Goal: Task Accomplishment & Management: Use online tool/utility

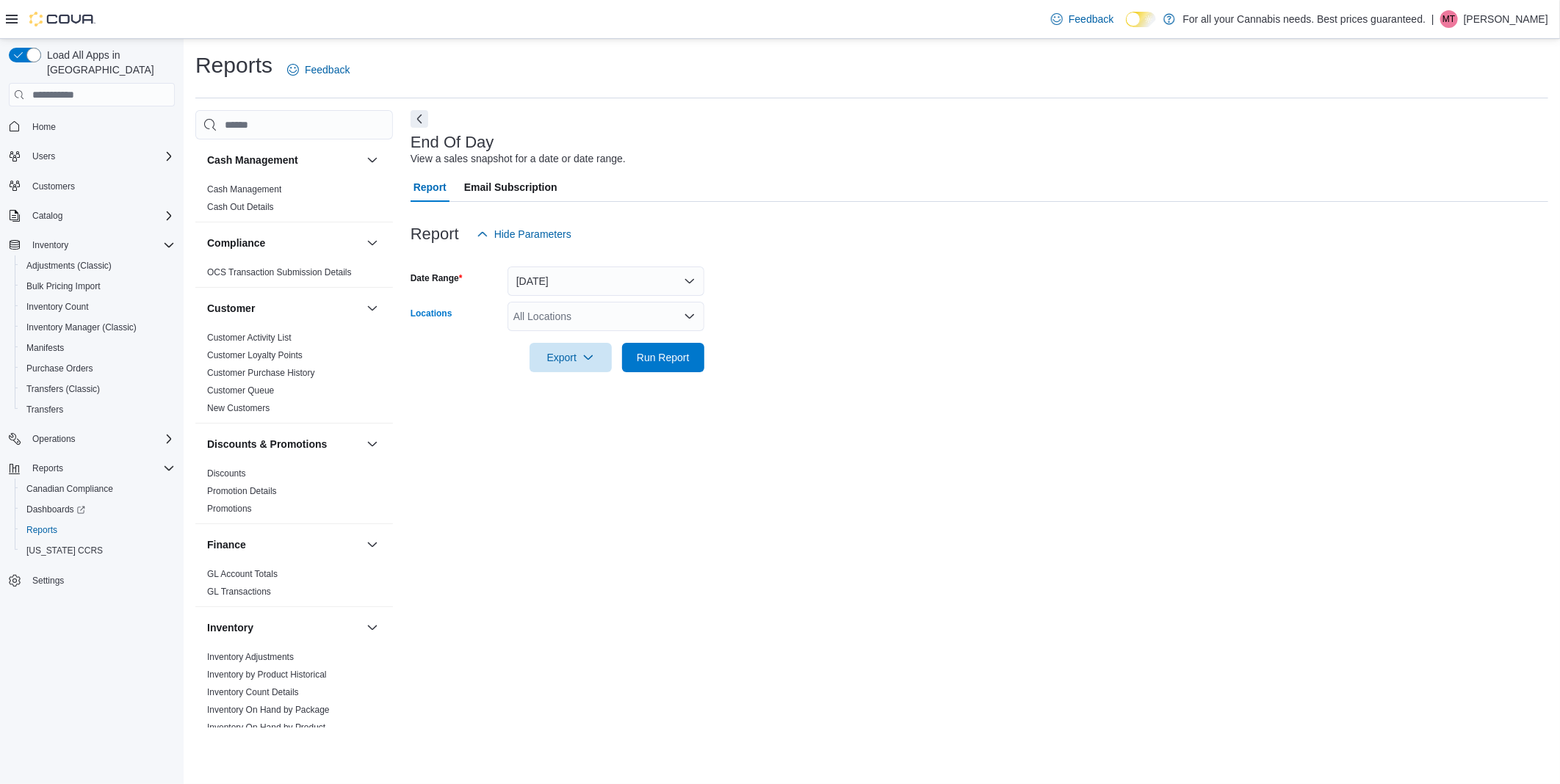
click at [611, 316] on div "All Locations" at bounding box center [606, 316] width 197 height 29
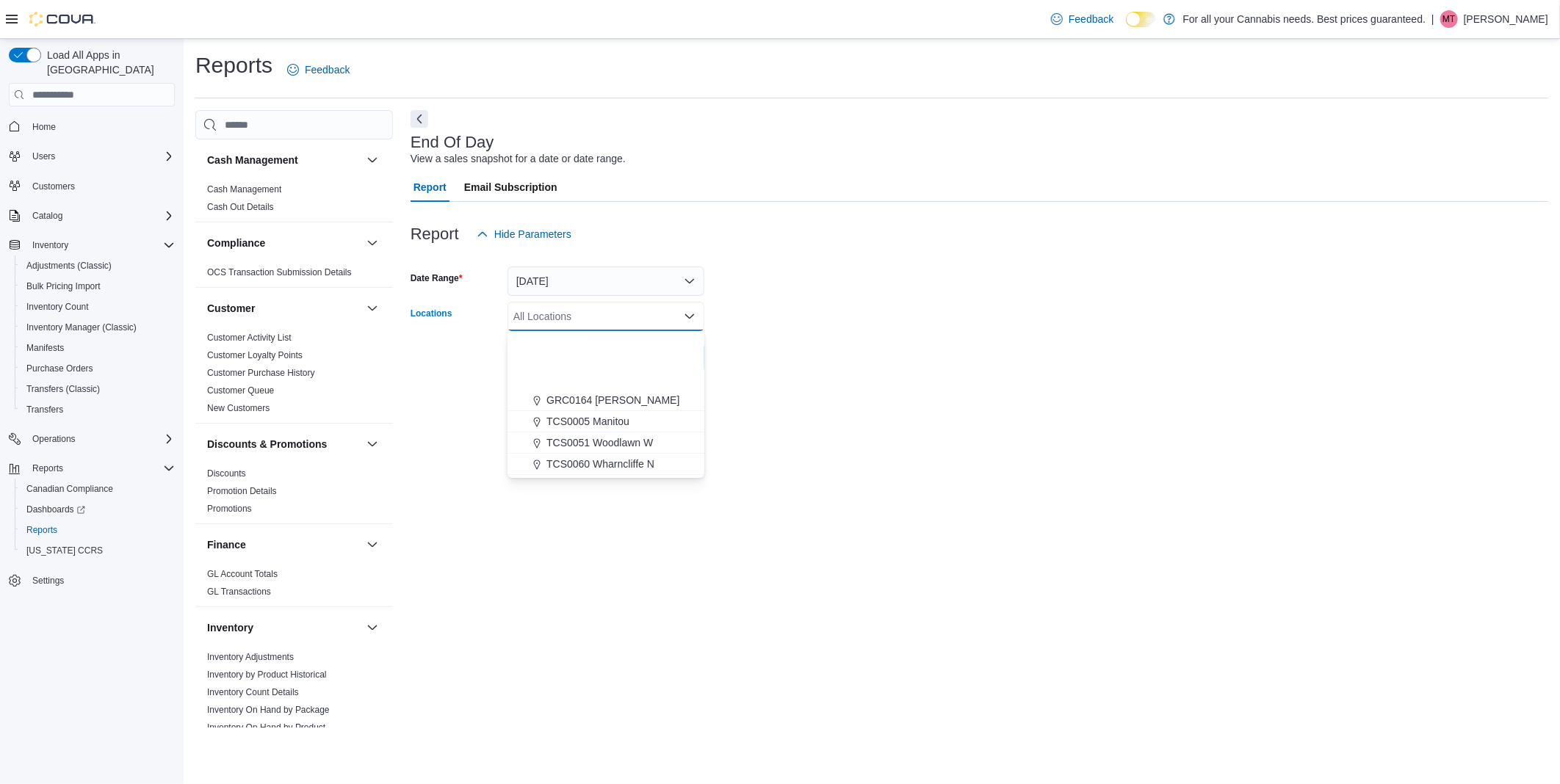
scroll to position [163, 0]
click at [617, 392] on span "TCS0071 King N" at bounding box center [585, 391] width 77 height 15
click at [759, 336] on div at bounding box center [979, 336] width 1138 height 11
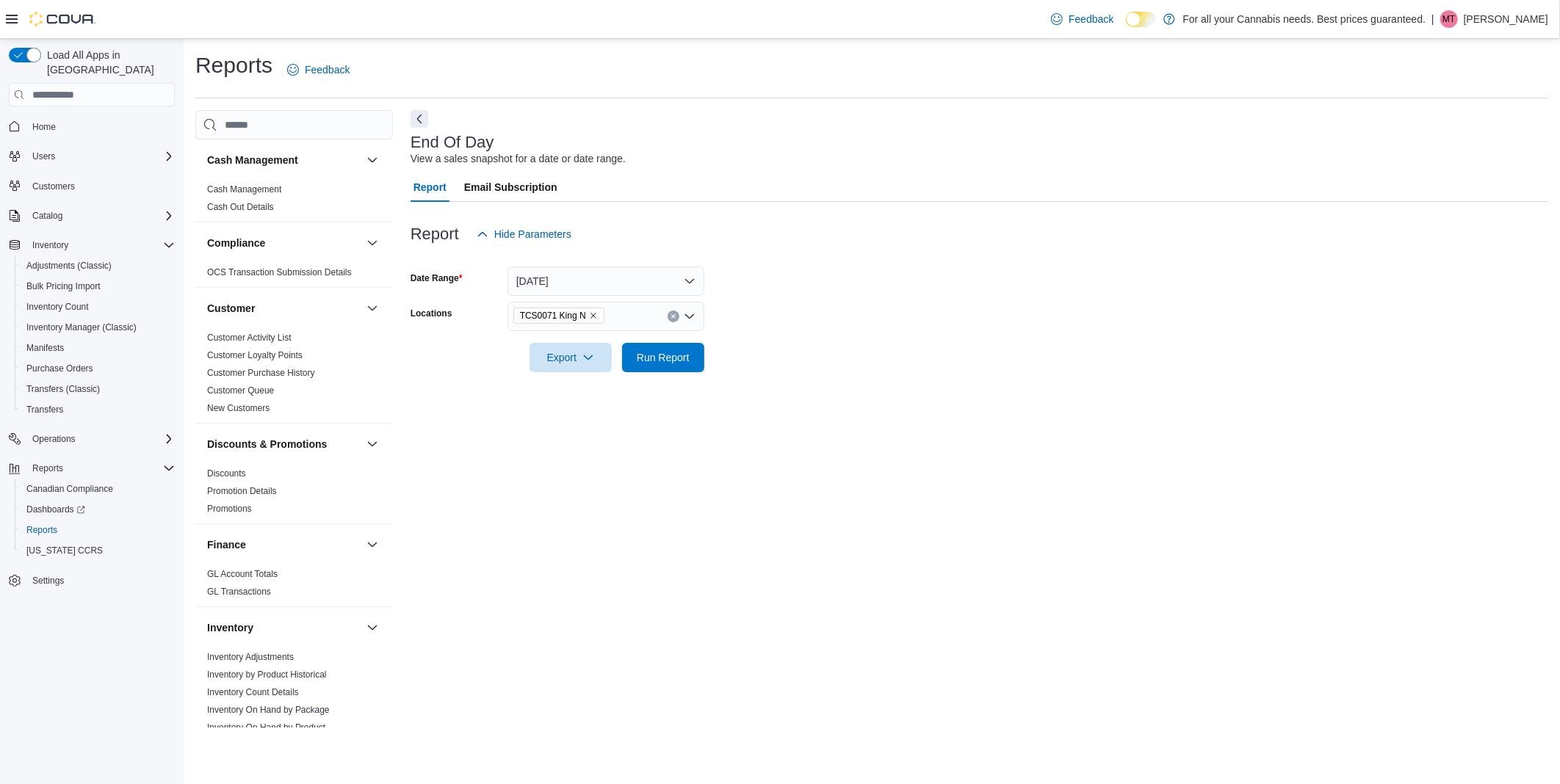
scroll to position [35, 0]
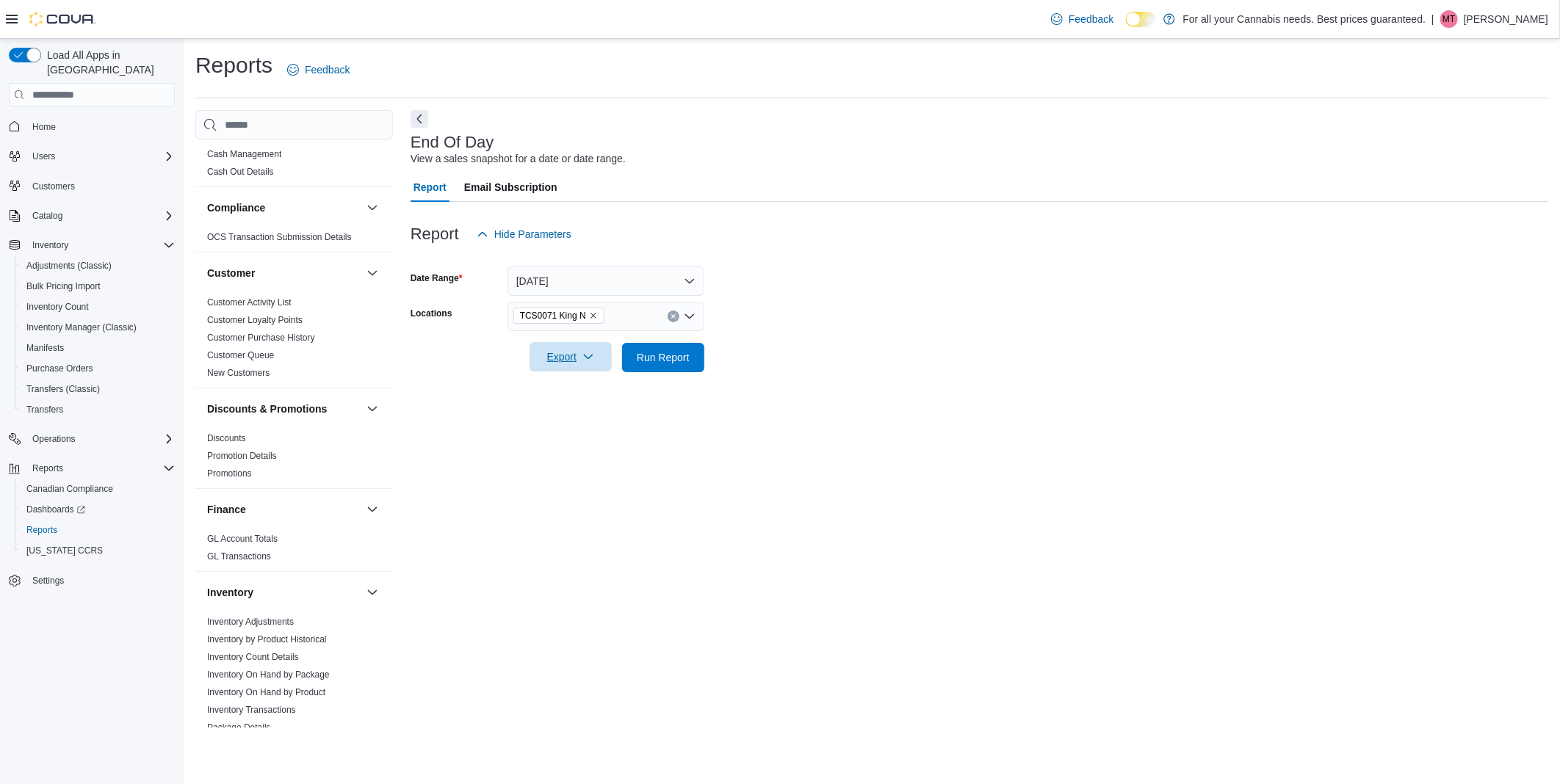
click at [594, 351] on span "Export" at bounding box center [571, 356] width 65 height 29
click at [574, 412] on span "Export to Pdf" at bounding box center [572, 415] width 66 height 11
